Goal: Information Seeking & Learning: Learn about a topic

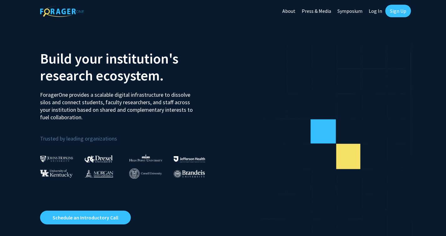
click at [376, 12] on link "Log In" at bounding box center [375, 11] width 20 height 22
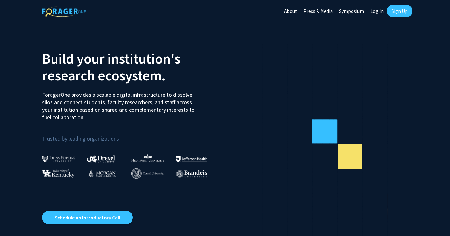
select select
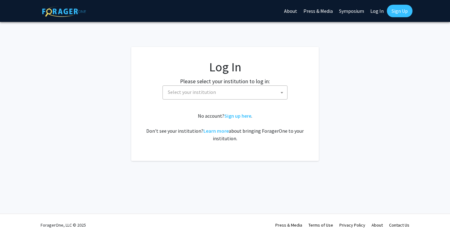
click at [210, 91] on span "Select your institution" at bounding box center [192, 92] width 48 height 6
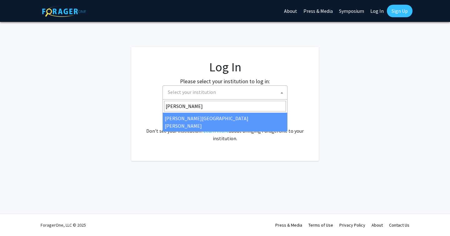
type input "[PERSON_NAME]"
select select "1"
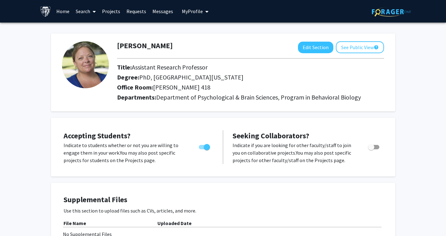
click at [86, 12] on link "Search" at bounding box center [86, 11] width 26 height 22
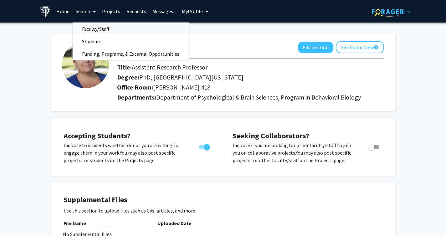
click at [88, 29] on span "Faculty/Staff" at bounding box center [96, 29] width 46 height 13
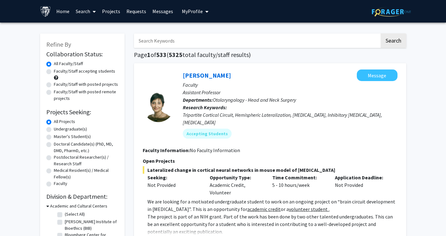
click at [179, 42] on input "Search Keywords" at bounding box center [257, 40] width 246 height 14
click at [116, 13] on link "Projects" at bounding box center [111, 11] width 24 height 22
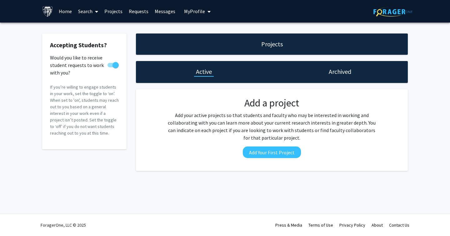
click at [85, 12] on link "Search" at bounding box center [88, 11] width 26 height 22
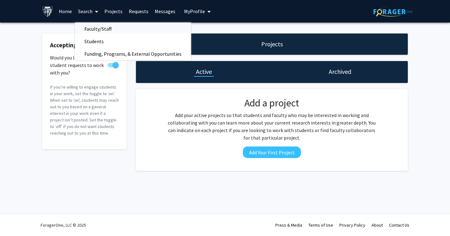
click at [95, 29] on span "Faculty/Staff" at bounding box center [98, 29] width 46 height 13
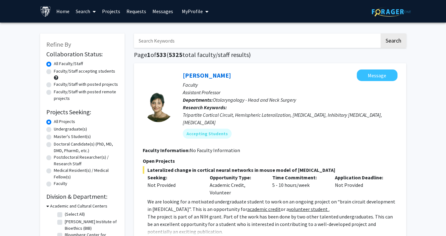
click at [54, 72] on label "Faculty/Staff accepting students" at bounding box center [84, 71] width 61 height 7
click at [54, 72] on input "Faculty/Staff accepting students" at bounding box center [56, 70] width 4 height 4
radio input "true"
click at [179, 39] on input "Search Keywords" at bounding box center [257, 40] width 246 height 14
type input "behavior"
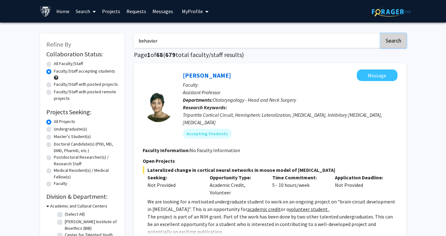
click at [388, 38] on button "Search" at bounding box center [393, 40] width 26 height 14
radio input "true"
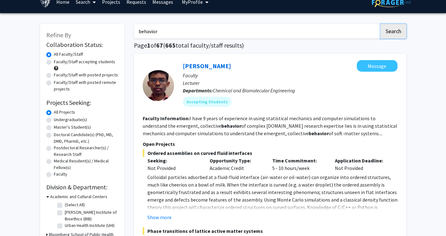
scroll to position [13, 0]
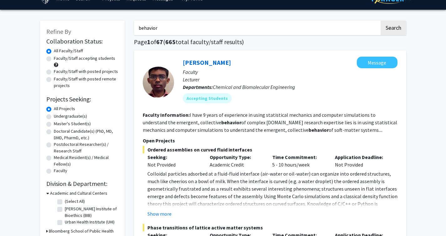
drag, startPoint x: 203, startPoint y: 122, endPoint x: 336, endPoint y: 119, distance: 133.0
click at [255, 122] on fg-read-more "I have 9 years of experience in using statistical mechanics and computer simula…" at bounding box center [270, 122] width 254 height 21
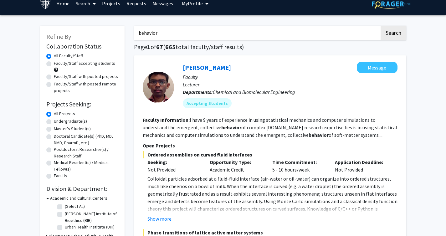
scroll to position [0, 0]
